Goal: Task Accomplishment & Management: Use online tool/utility

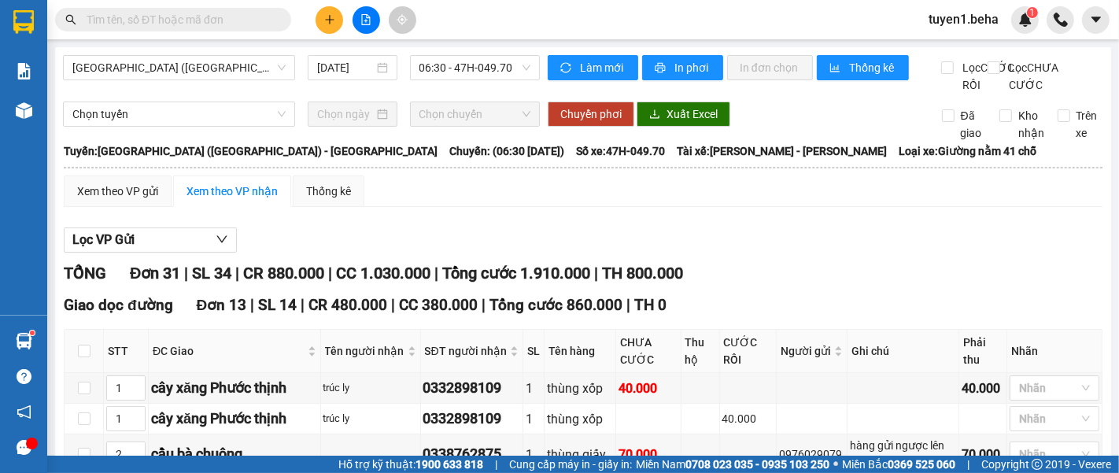
click at [200, 94] on div "[GEOGRAPHIC_DATA] ([GEOGRAPHIC_DATA]) - [GEOGRAPHIC_DATA] [DATE] 06:30 - 47H-04…" at bounding box center [301, 74] width 477 height 39
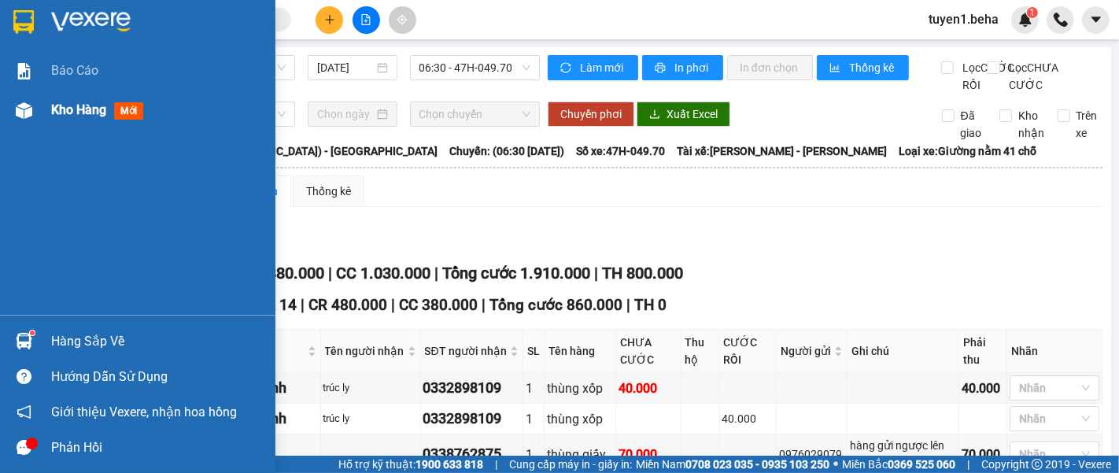
click at [80, 98] on div "Kho hàng mới" at bounding box center [157, 110] width 213 height 39
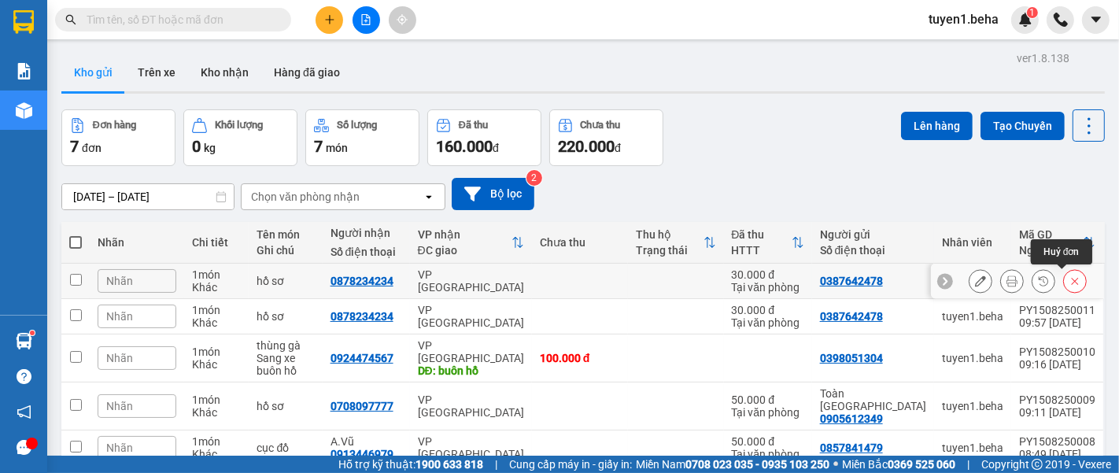
click at [1070, 281] on icon at bounding box center [1075, 281] width 11 height 11
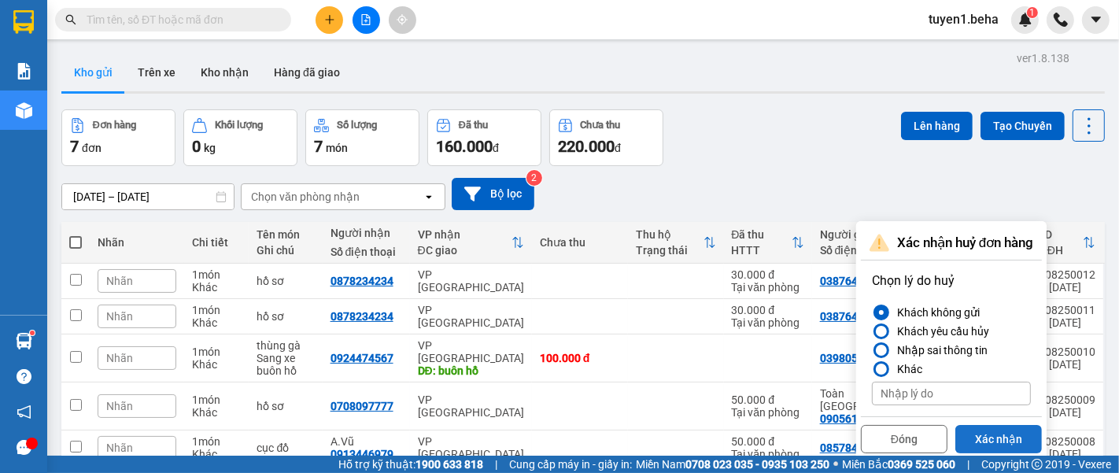
click at [986, 435] on button "Xác nhận" at bounding box center [999, 439] width 87 height 28
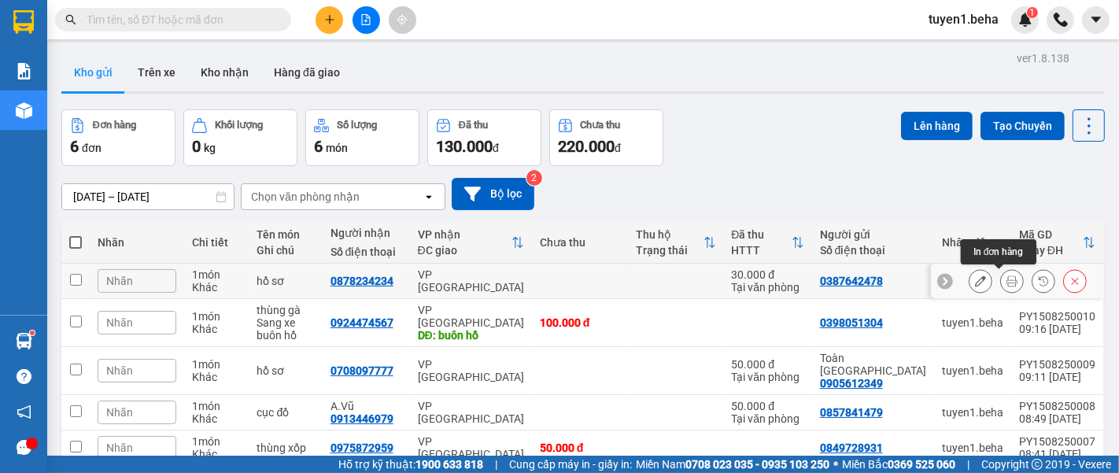
click at [1007, 277] on icon at bounding box center [1012, 281] width 11 height 11
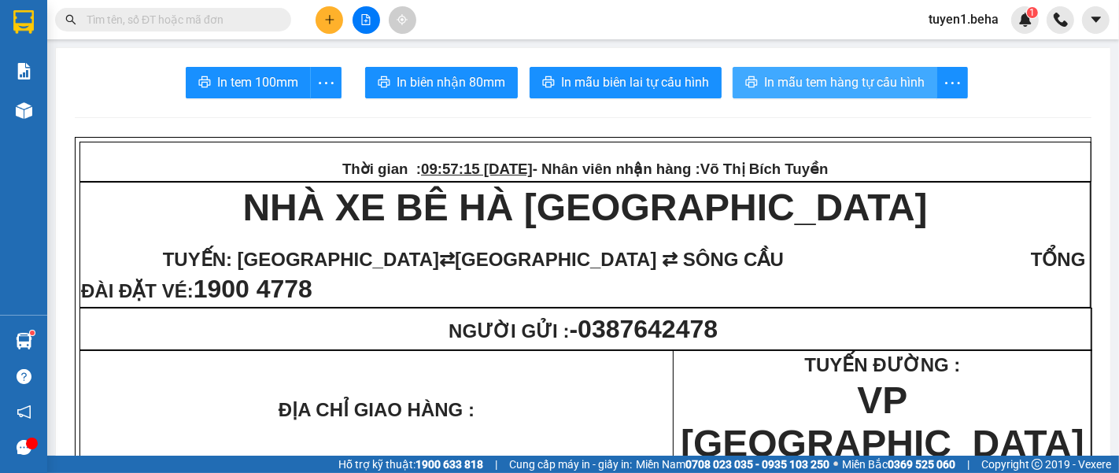
click at [778, 87] on span "In mẫu tem hàng tự cấu hình" at bounding box center [844, 82] width 161 height 20
